Goal: Task Accomplishment & Management: Manage account settings

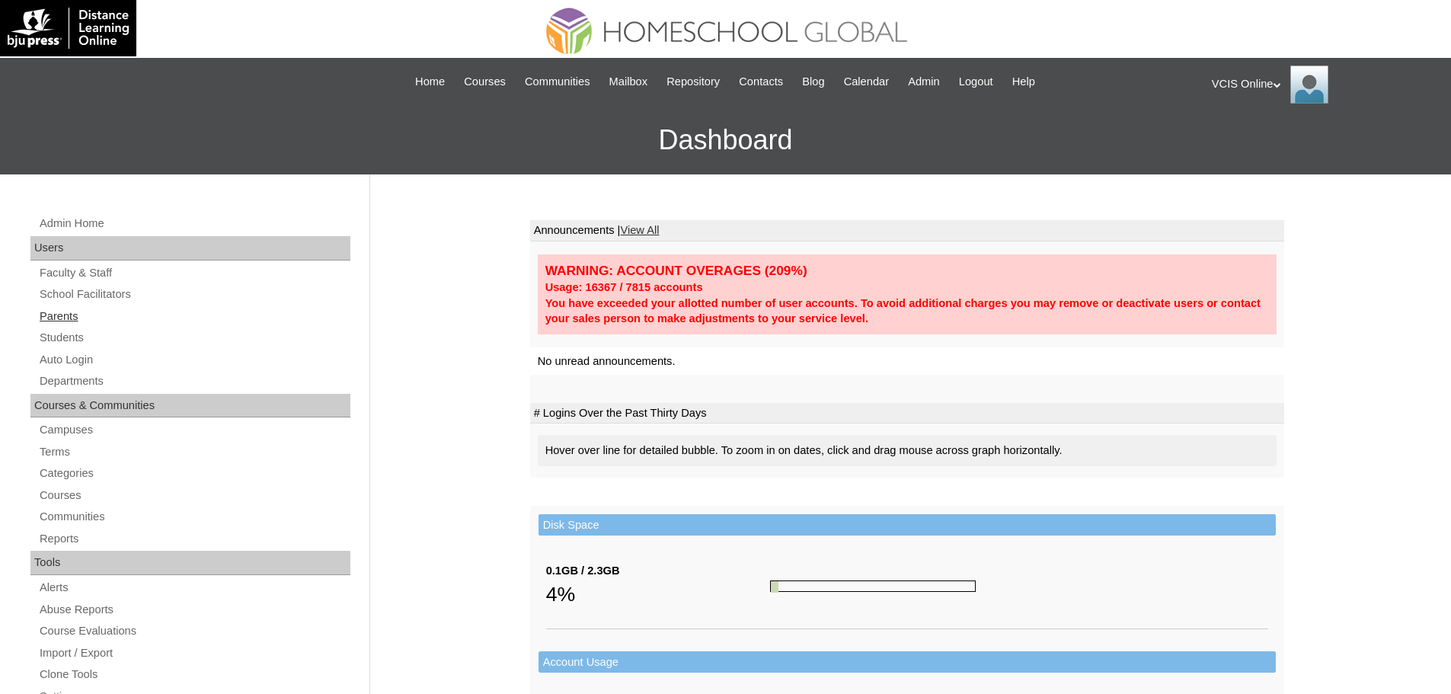
click at [65, 315] on link "Parents" at bounding box center [194, 316] width 312 height 19
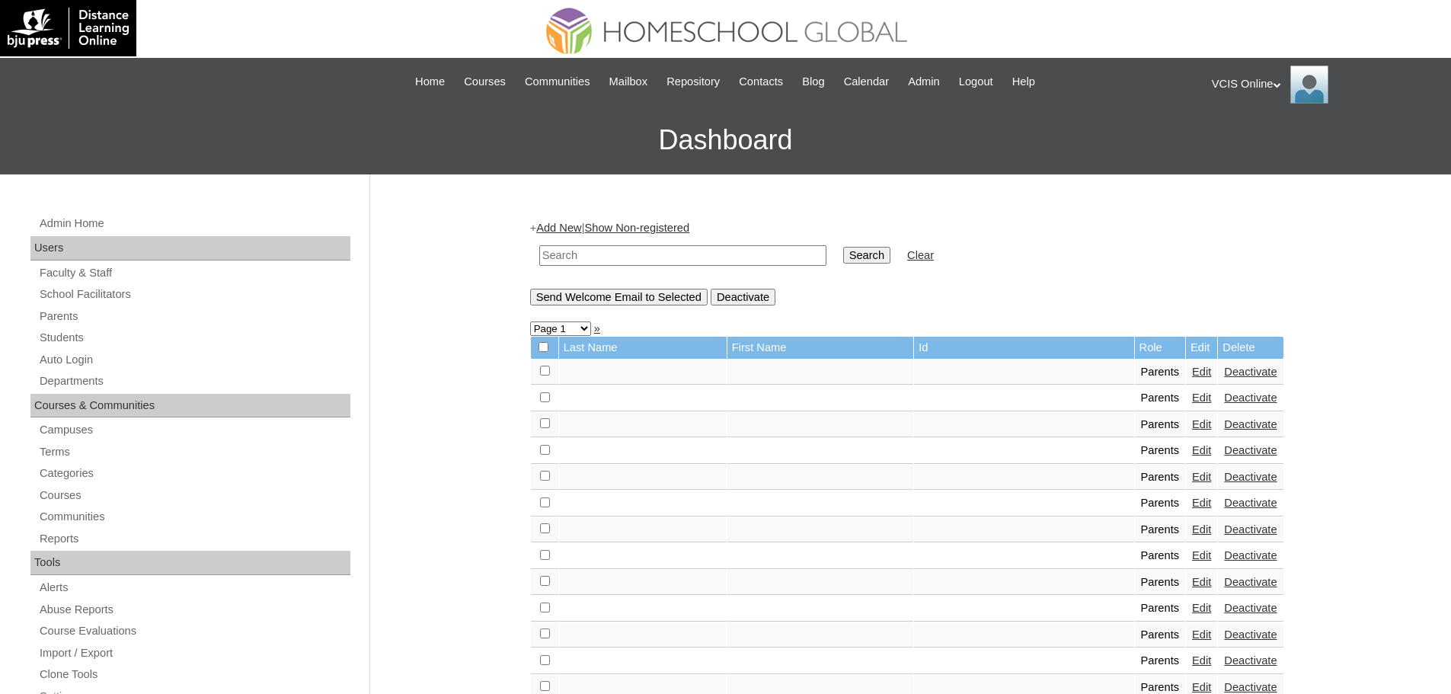
drag, startPoint x: 618, startPoint y: 254, endPoint x: 696, endPoint y: 245, distance: 78.1
click at [621, 253] on input "text" at bounding box center [682, 255] width 287 height 21
paste input "VCIS002-5A-PA2025"
type input "VCIS002-5A-PA2025"
click at [843, 247] on input "Search" at bounding box center [866, 255] width 47 height 17
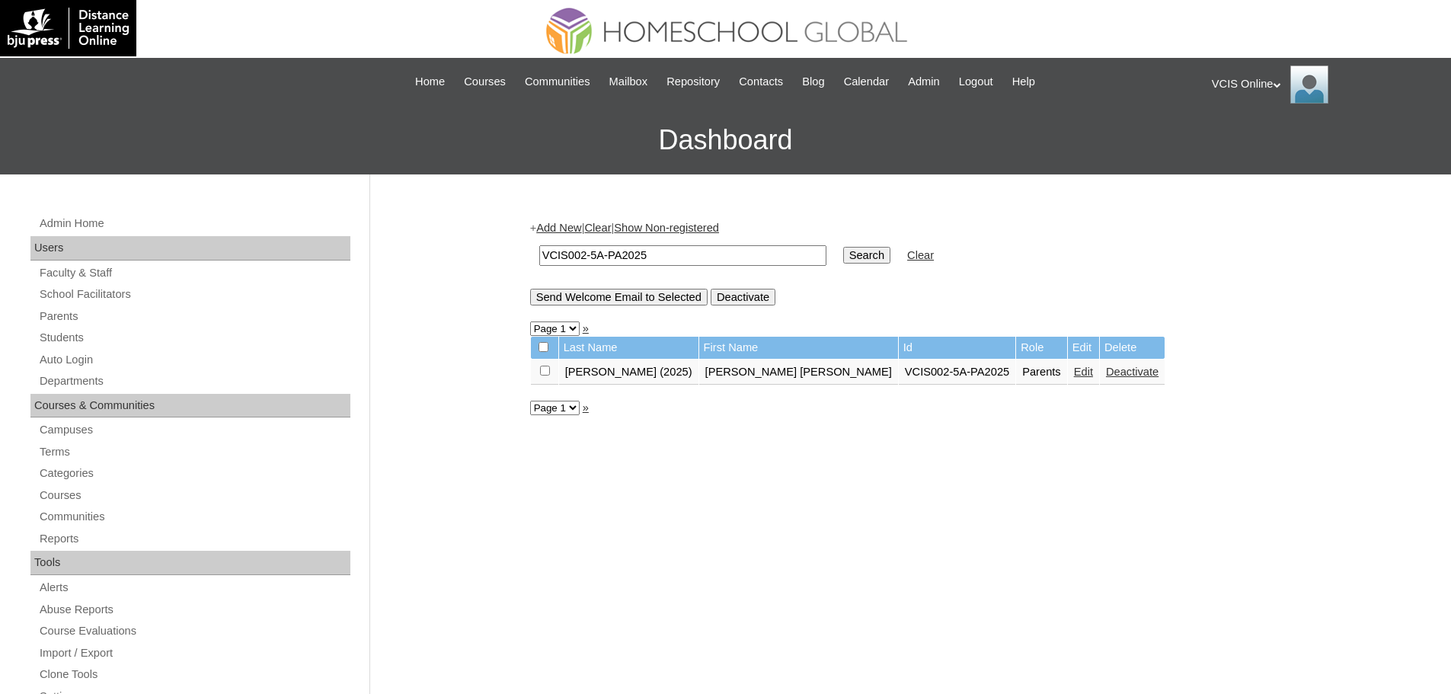
click at [1074, 372] on link "Edit" at bounding box center [1083, 372] width 19 height 12
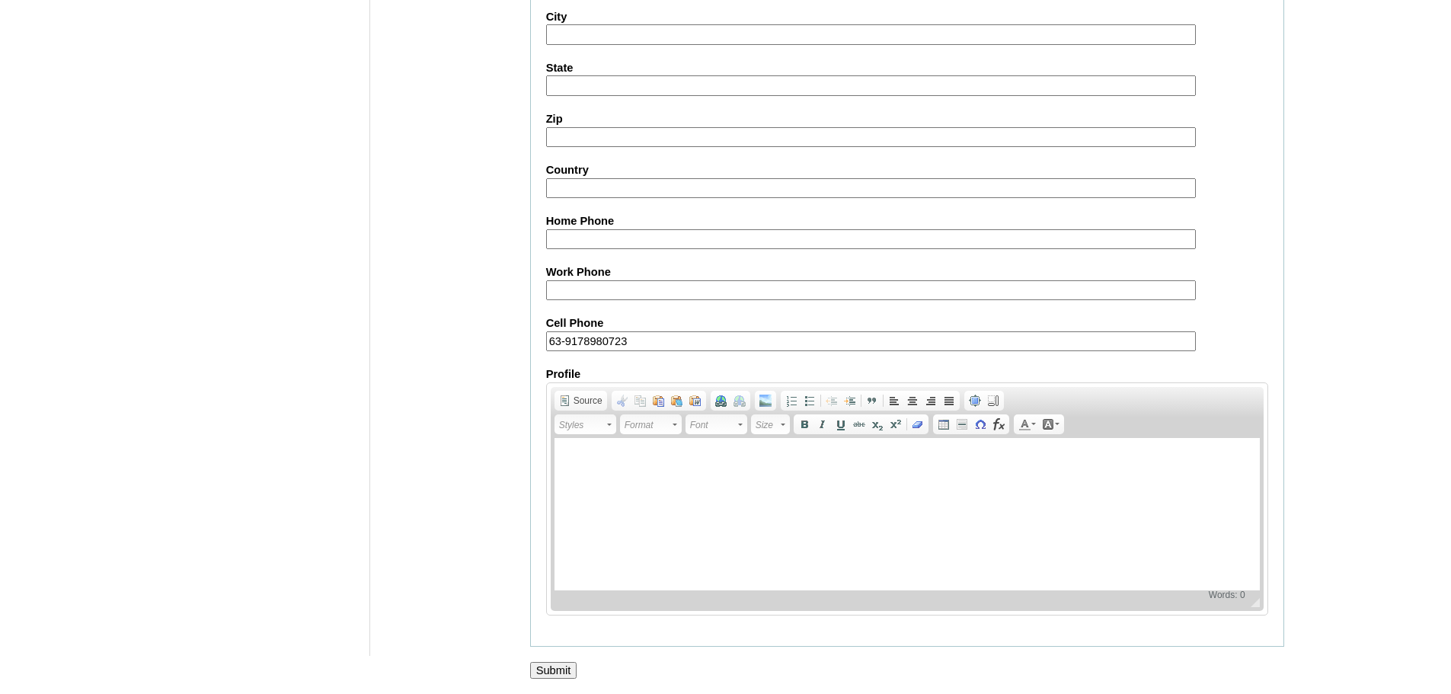
scroll to position [1307, 0]
click at [535, 666] on input "Submit" at bounding box center [553, 670] width 47 height 17
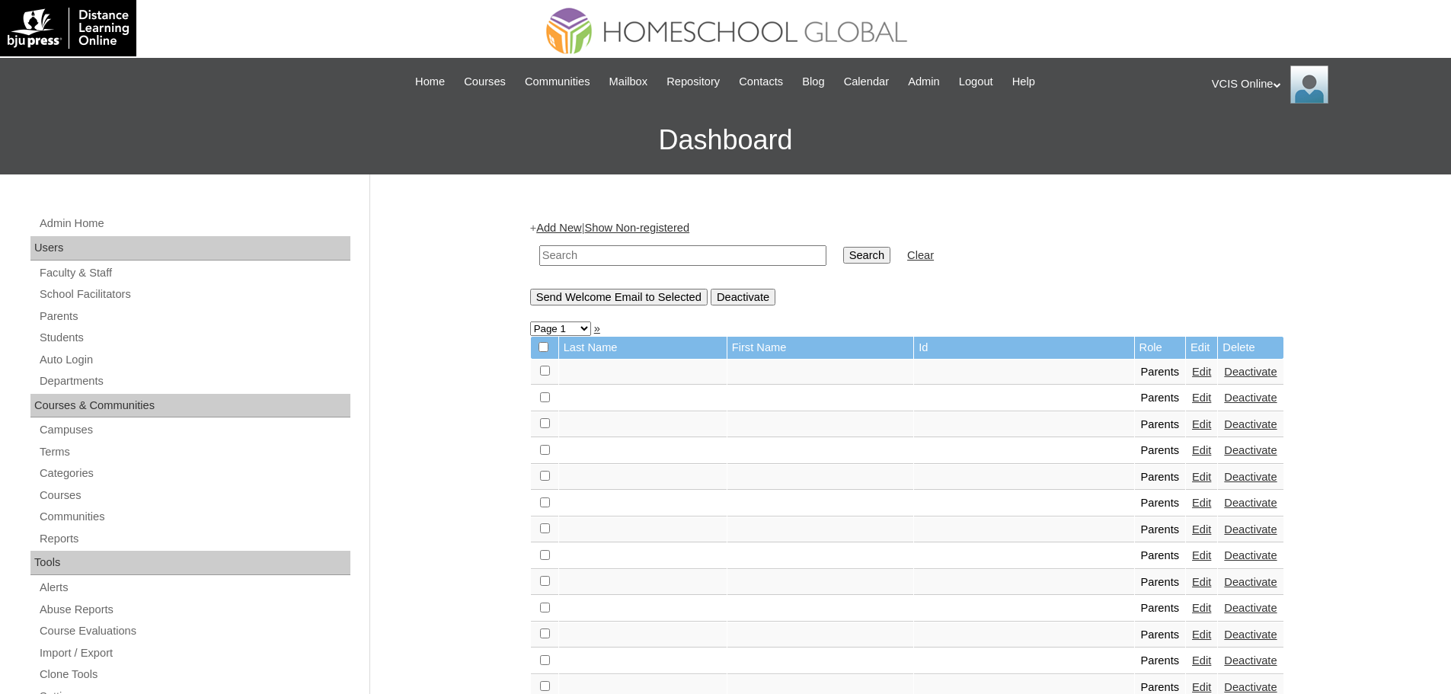
click at [1256, 97] on div "VCIS Online My Profile My Settings Logout" at bounding box center [1324, 84] width 224 height 38
click at [1274, 87] on icon at bounding box center [1277, 84] width 8 height 5
click at [1278, 86] on icon at bounding box center [1277, 84] width 8 height 5
click at [1260, 138] on li "Logout" at bounding box center [1257, 143] width 73 height 19
click at [1271, 90] on div "VCIS Online My Profile My Settings Logout" at bounding box center [1324, 84] width 224 height 38
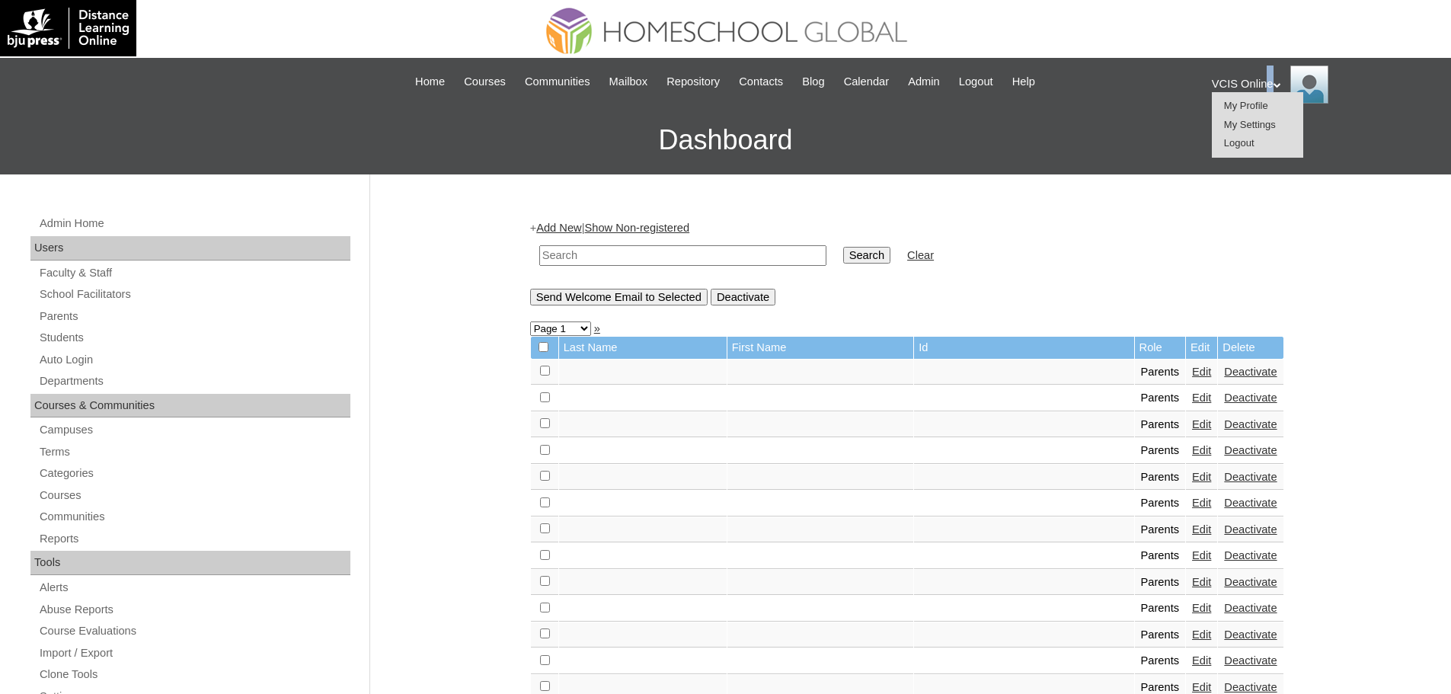
click at [1251, 142] on span "Logout" at bounding box center [1239, 142] width 30 height 11
